Goal: Use online tool/utility: Utilize a website feature to perform a specific function

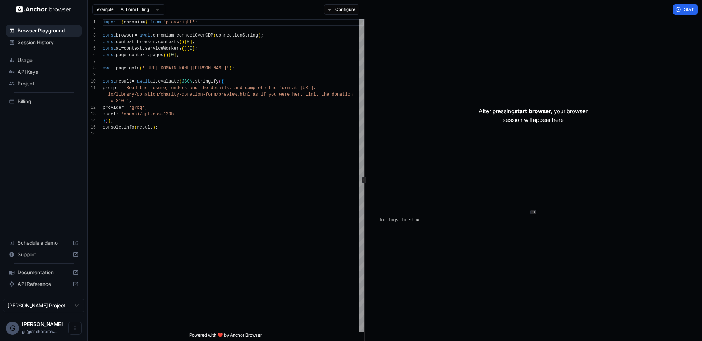
scroll to position [66, 0]
drag, startPoint x: 99, startPoint y: 74, endPoint x: 120, endPoint y: 101, distance: 33.1
click at [120, 101] on div "1 2 3 4 5 6 7 8 9 10 11 12 13 14 15 16 import { chromium } from 'playwright' ; …" at bounding box center [226, 176] width 276 height 314
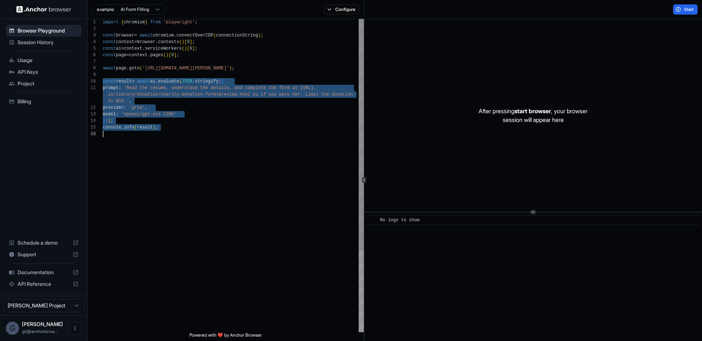
drag, startPoint x: 103, startPoint y: 81, endPoint x: 181, endPoint y: 137, distance: 95.3
click at [181, 137] on div "import { chromium } from 'playwright' ; const browser = await chromium . connec…" at bounding box center [233, 231] width 261 height 425
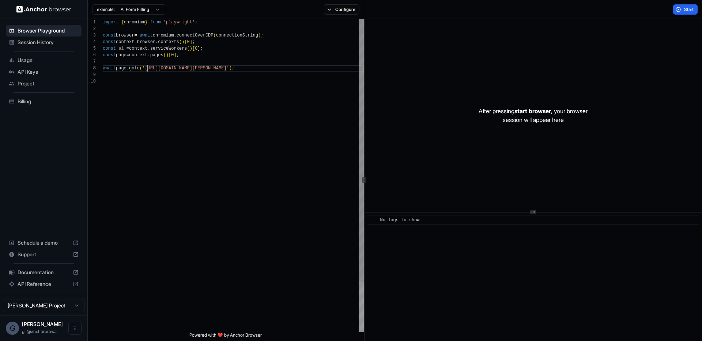
scroll to position [46, 0]
drag, startPoint x: 147, startPoint y: 67, endPoint x: 251, endPoint y: 71, distance: 104.2
click at [251, 71] on div "import { chromium } from 'playwright' ; const browser = await chromium . connec…" at bounding box center [233, 205] width 261 height 373
click at [260, 83] on div "import { chromium } from 'playwright' ; const browser = await chromium . connec…" at bounding box center [233, 205] width 261 height 373
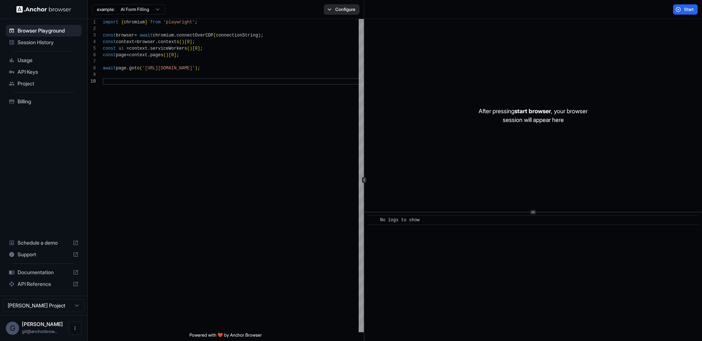
click at [340, 14] on button "Configure" at bounding box center [341, 9] width 35 height 10
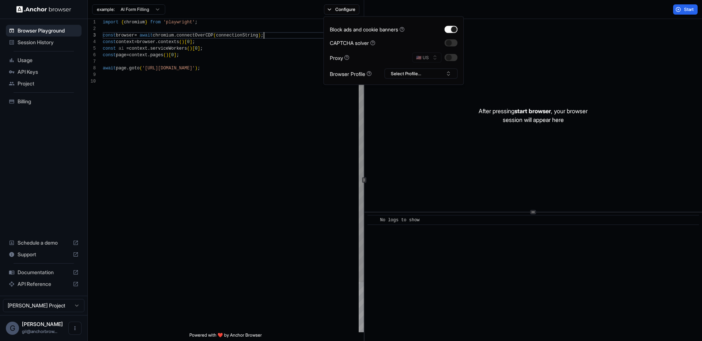
click at [264, 33] on div "import { chromium } from 'playwright' ; const browser = await chromium . connec…" at bounding box center [233, 205] width 261 height 373
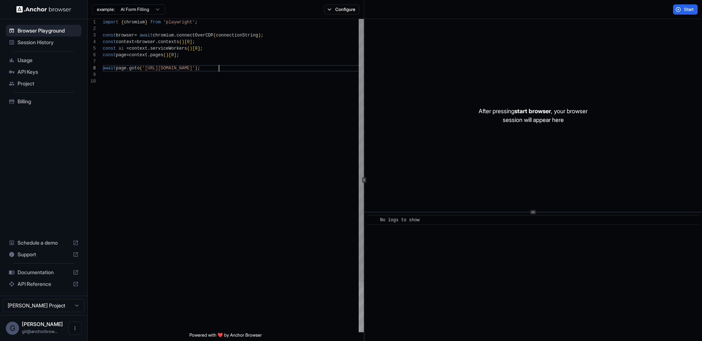
scroll to position [46, 0]
click at [220, 67] on div "import { chromium } from 'playwright' ; const browser = await chromium . connec…" at bounding box center [233, 205] width 261 height 373
drag, startPoint x: 239, startPoint y: 71, endPoint x: 219, endPoint y: 69, distance: 19.9
click at [220, 69] on div "import { chromium } from 'playwright' ; const browser = await chromium . connec…" at bounding box center [233, 205] width 261 height 373
click at [147, 12] on html "**********" at bounding box center [351, 170] width 702 height 341
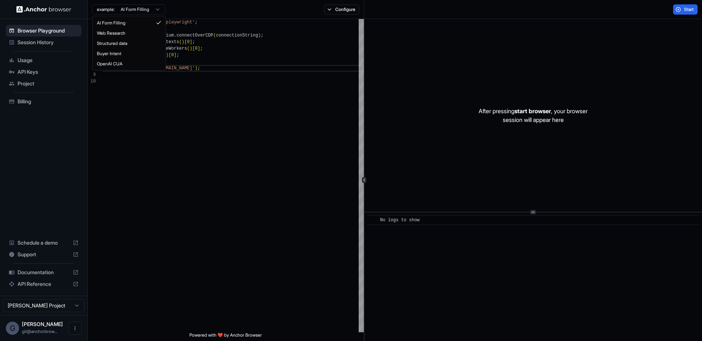
scroll to position [0, 0]
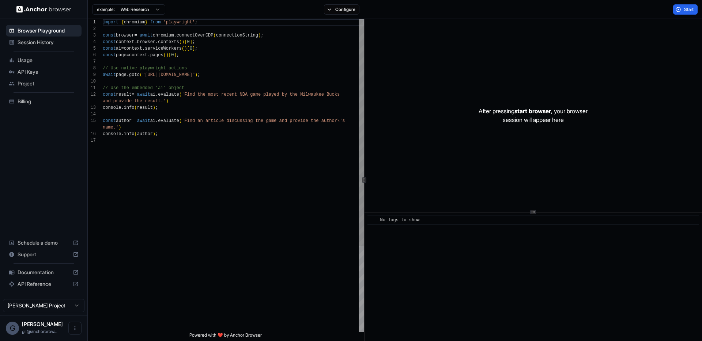
type textarea "**********"
click at [266, 89] on div "import { chromium } from 'playwright' ; const browser = await chromium . connec…" at bounding box center [233, 235] width 261 height 432
click at [688, 12] on span "Start" at bounding box center [689, 10] width 10 height 6
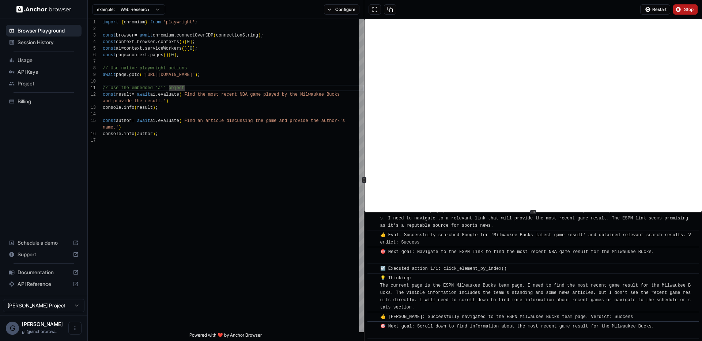
scroll to position [103, 0]
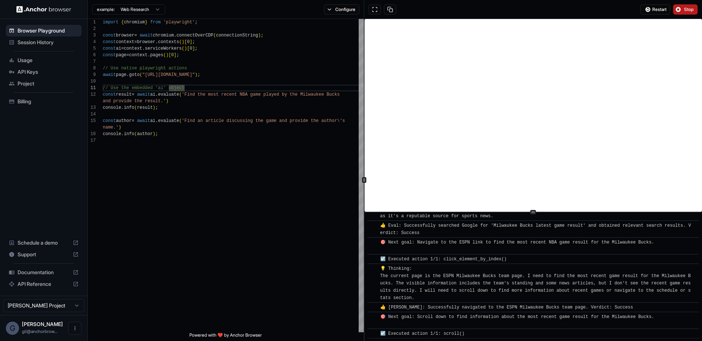
click at [687, 11] on span "Stop" at bounding box center [689, 10] width 10 height 6
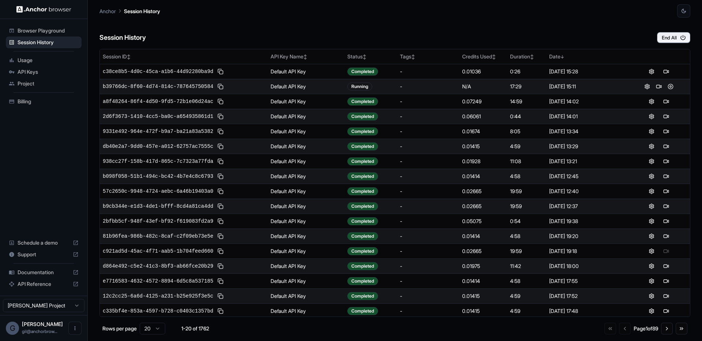
click at [436, 26] on div "Session History End All" at bounding box center [394, 31] width 591 height 26
click at [591, 43] on div "Session History End All Session ID ↕ API Key Name ↕ Status ↕ Tags ↕ Credits Use…" at bounding box center [394, 180] width 591 height 324
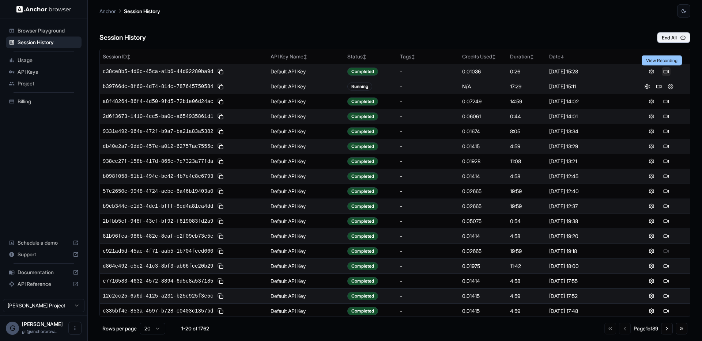
click at [663, 72] on button at bounding box center [666, 71] width 9 height 9
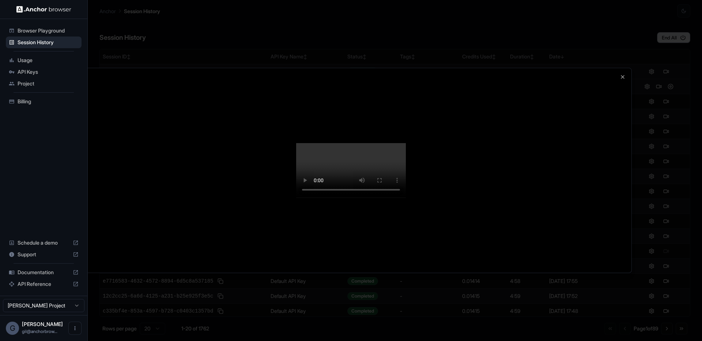
click at [247, 100] on div at bounding box center [351, 170] width 561 height 205
click at [276, 60] on div at bounding box center [351, 170] width 702 height 341
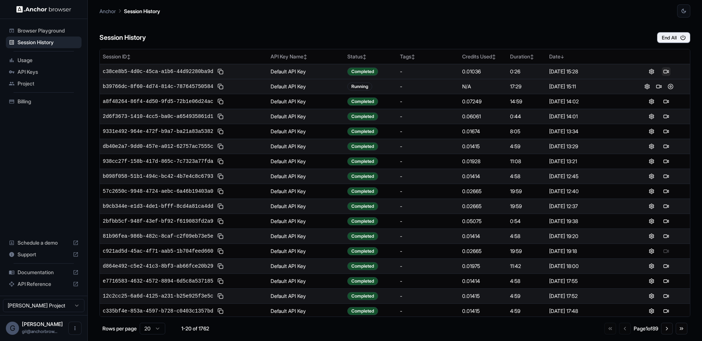
click at [662, 72] on button at bounding box center [666, 71] width 9 height 9
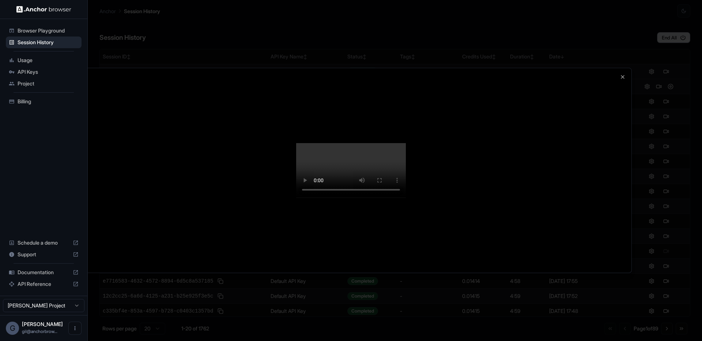
click at [304, 54] on div at bounding box center [351, 170] width 702 height 341
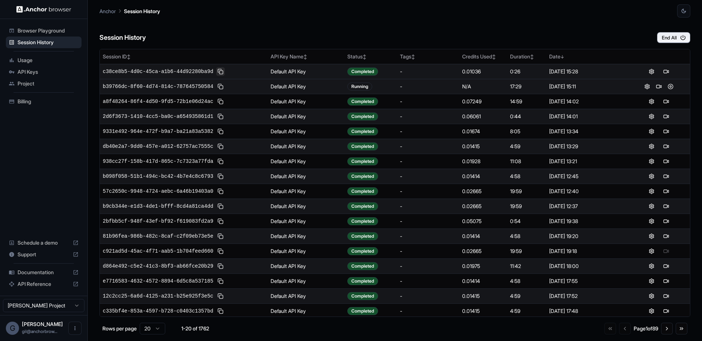
click at [223, 73] on button at bounding box center [220, 71] width 9 height 9
